Goal: Navigation & Orientation: Find specific page/section

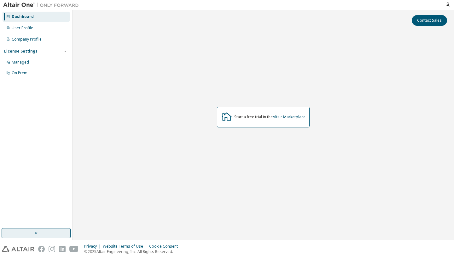
click at [42, 232] on button "button" at bounding box center [36, 233] width 69 height 10
click at [446, 2] on icon "button" at bounding box center [447, 4] width 5 height 5
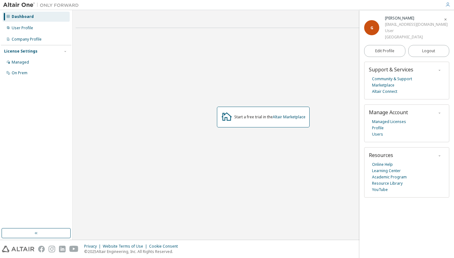
click at [22, 248] on img at bounding box center [18, 249] width 32 height 7
